Goal: Contribute content: Add original content to the website for others to see

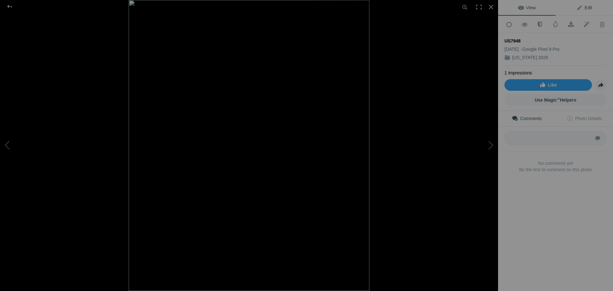
click at [586, 8] on span "Edit" at bounding box center [584, 7] width 16 height 5
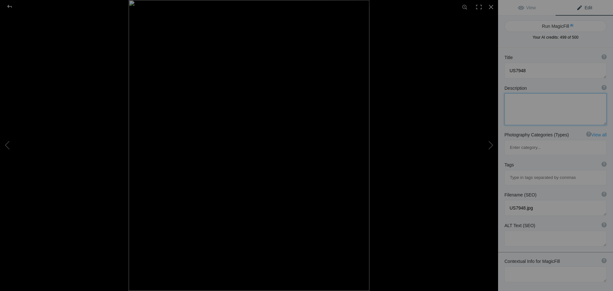
click at [534, 104] on textarea at bounding box center [555, 109] width 102 height 32
type textarea "horsetail falls [PERSON_NAME] highway oilpaint finish"
click at [550, 26] on button "Run MagicFill AI" at bounding box center [555, 25] width 102 height 11
type textarea "Stunning [GEOGRAPHIC_DATA] on [PERSON_NAME][GEOGRAPHIC_DATA]"
type textarea "Experience the breathtaking beauty of [GEOGRAPHIC_DATA], located along the scen…"
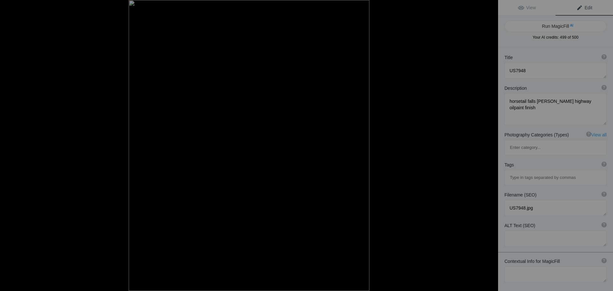
type textarea "horsetail-falls-[GEOGRAPHIC_DATA]-highway.jpg"
type textarea "A vibrant view of [GEOGRAPHIC_DATA] cascading down rocky cliffs, surrounded by …"
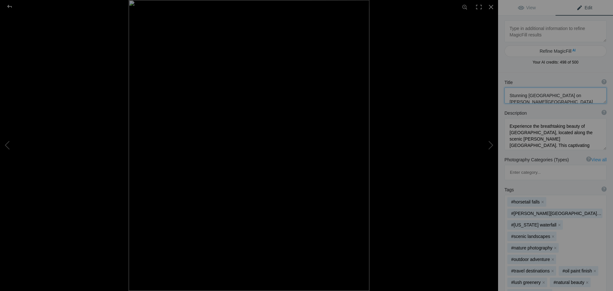
click at [540, 102] on textarea at bounding box center [555, 95] width 102 height 16
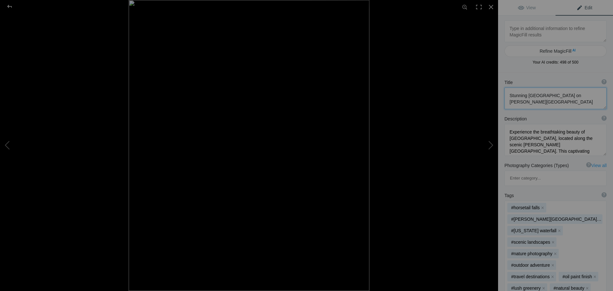
scroll to position [1, 0]
type textarea "Stunning [GEOGRAPHIC_DATA] on [PERSON_NAME][GEOGRAPHIC_DATA] (US7948)"
drag, startPoint x: 509, startPoint y: 91, endPoint x: 562, endPoint y: 102, distance: 53.9
click at [562, 102] on textarea at bounding box center [555, 98] width 102 height 22
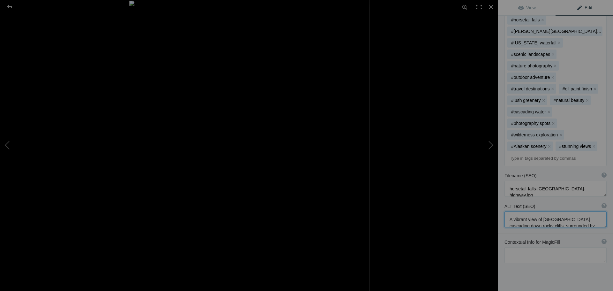
scroll to position [19, 0]
drag, startPoint x: 507, startPoint y: 188, endPoint x: 572, endPoint y: 192, distance: 64.9
click at [572, 211] on textarea at bounding box center [555, 219] width 102 height 16
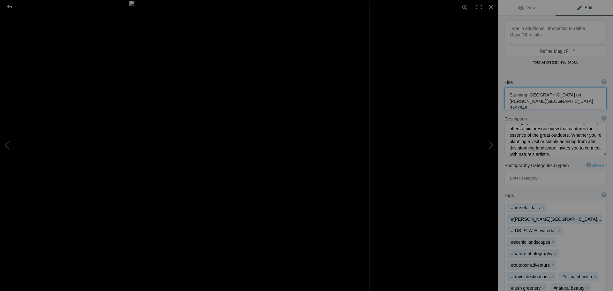
scroll to position [0, 0]
drag, startPoint x: 561, startPoint y: 103, endPoint x: 492, endPoint y: 91, distance: 70.3
click at [492, 91] on div "US7948 View Edit Refine MagicFill AI Your AI credits: 498 of 500 You have used …" at bounding box center [306, 145] width 613 height 291
click at [582, 8] on span "Edit" at bounding box center [584, 7] width 16 height 5
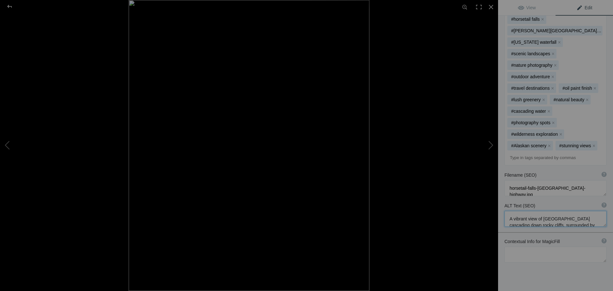
drag, startPoint x: 557, startPoint y: 191, endPoint x: 498, endPoint y: 180, distance: 59.8
click at [498, 199] on div "ALT Text (SEO) ? Provide a concise and descriptive text for the image, focusing…" at bounding box center [555, 214] width 115 height 31
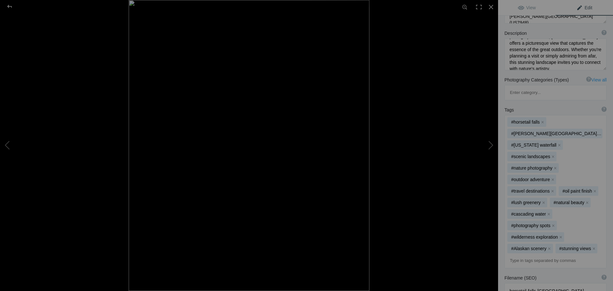
scroll to position [82, 0]
